Goal: Transaction & Acquisition: Book appointment/travel/reservation

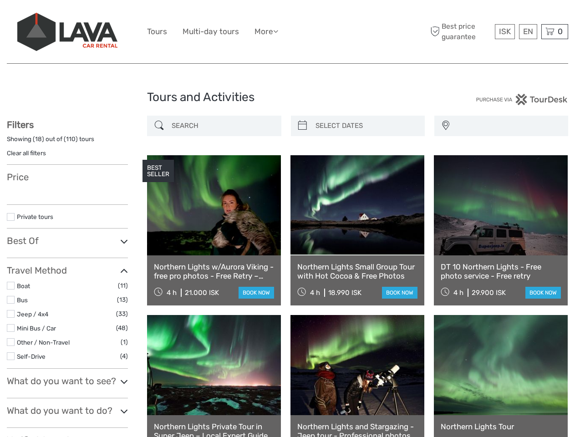
select select
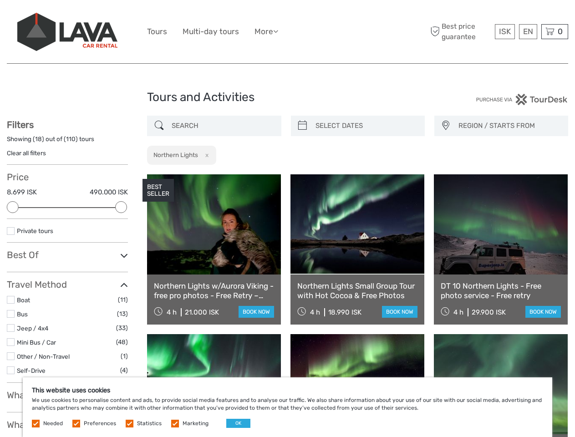
click at [287, 32] on ul "Tours Multi-day tours More Food & drink Travel Articles Back to [GEOGRAPHIC_DAT…" at bounding box center [219, 31] width 145 height 13
click at [267, 31] on link "More" at bounding box center [267, 31] width 24 height 13
click at [278, 31] on icon at bounding box center [275, 31] width 5 height 8
click at [504, 31] on span "ISK" at bounding box center [505, 31] width 12 height 9
click at [528, 31] on div "EN English Español Deutsch" at bounding box center [528, 31] width 18 height 15
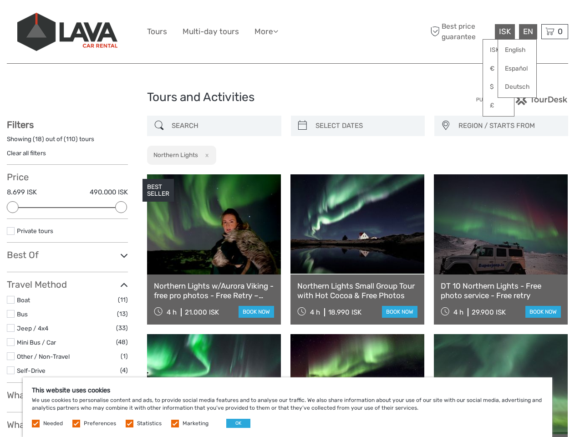
click at [555, 31] on div "0 Items Total 0 ISK Checkout The shopping cart is empty." at bounding box center [554, 31] width 27 height 15
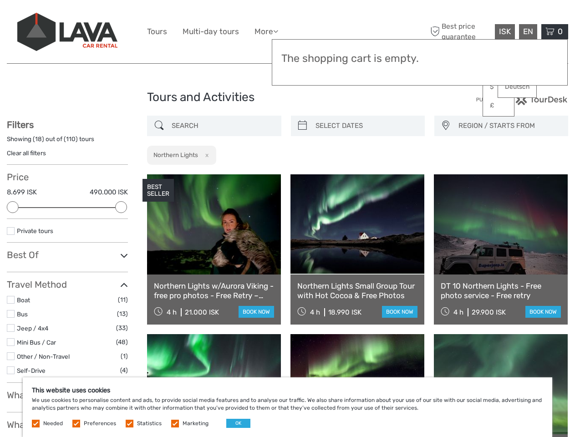
click at [13, 207] on div at bounding box center [13, 207] width 12 height 12
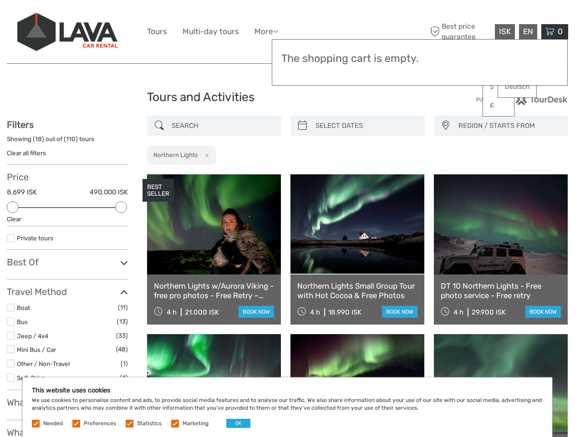
click at [302, 174] on link at bounding box center [357, 224] width 134 height 100
